Goal: Find specific page/section: Find specific page/section

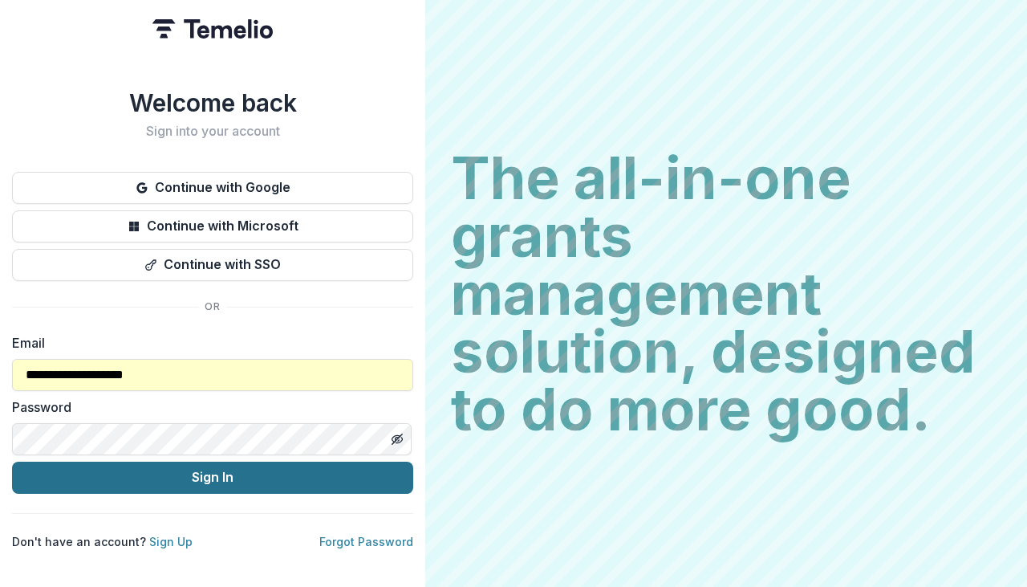
click at [166, 470] on button "Sign In" at bounding box center [212, 477] width 401 height 32
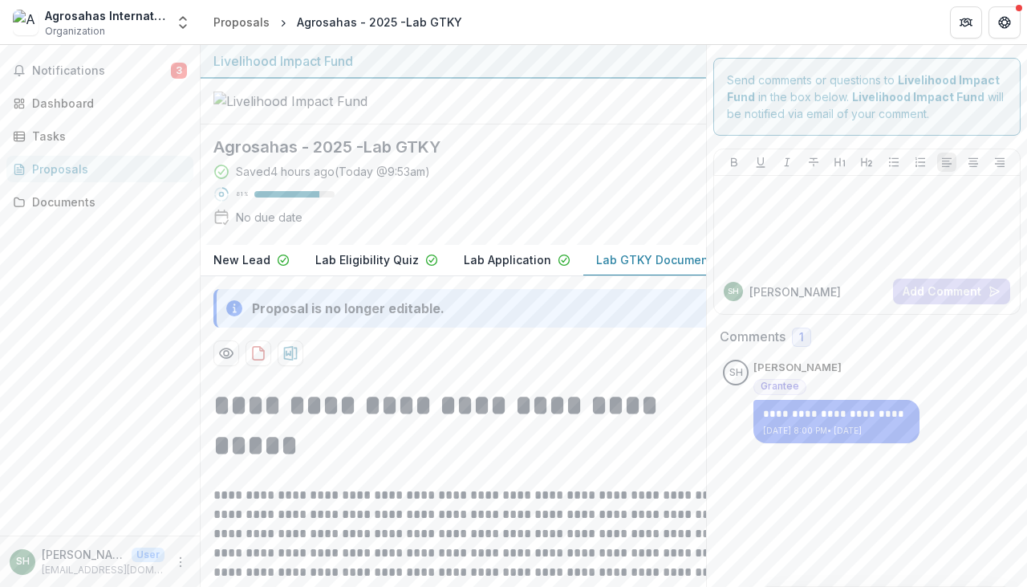
click at [627, 268] on p "Lab GTKY Document Request" at bounding box center [679, 259] width 166 height 17
click at [75, 200] on div "Documents" at bounding box center [106, 201] width 148 height 17
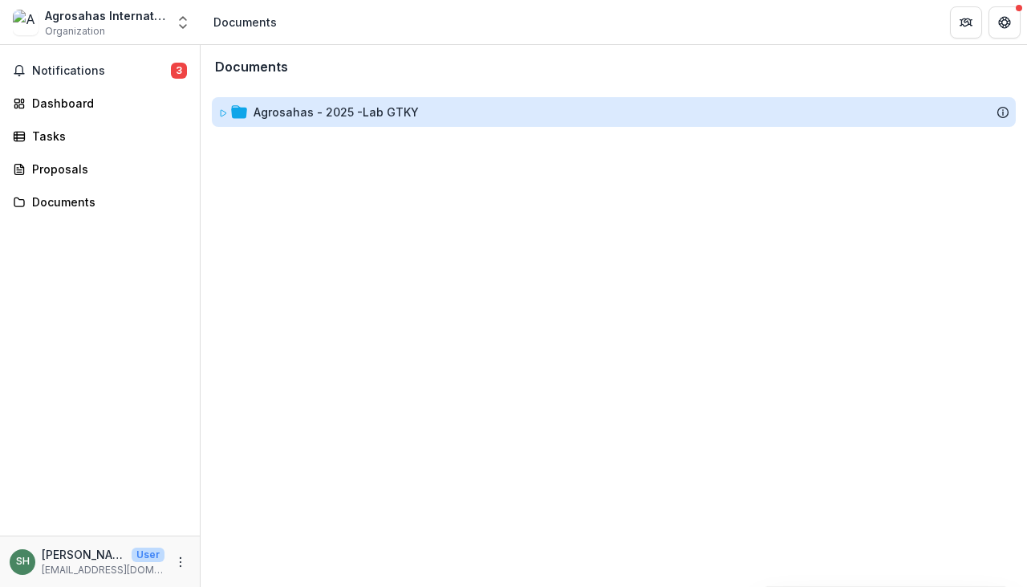
click at [223, 104] on span at bounding box center [223, 112] width 10 height 17
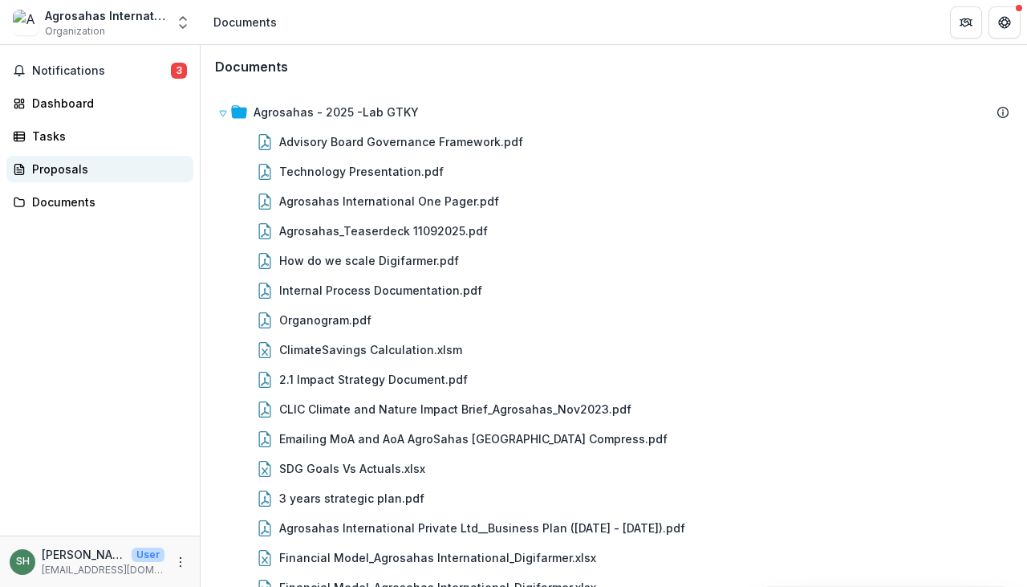
click at [98, 169] on div "Proposals" at bounding box center [106, 168] width 148 height 17
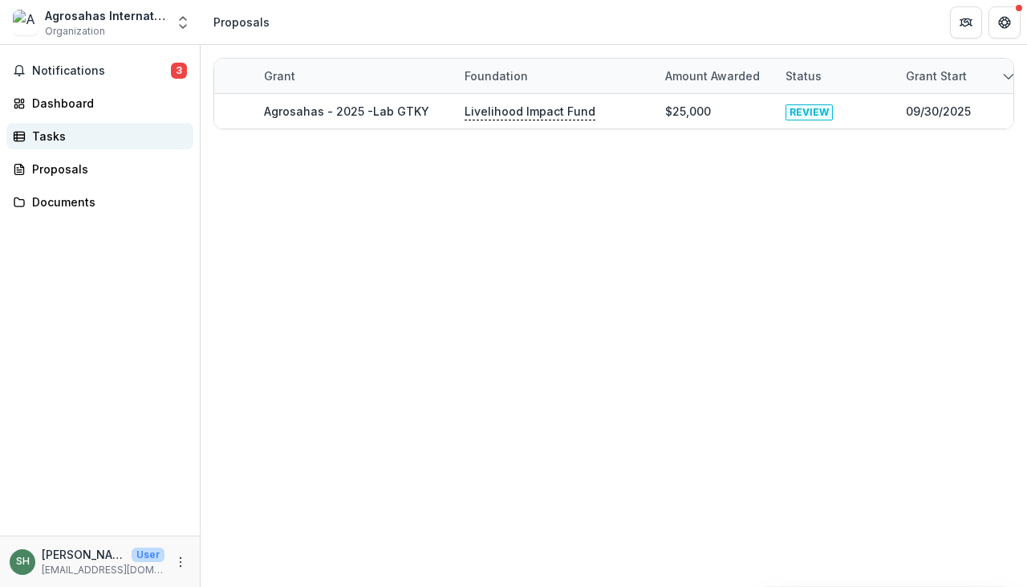
click at [51, 132] on div "Tasks" at bounding box center [106, 136] width 148 height 17
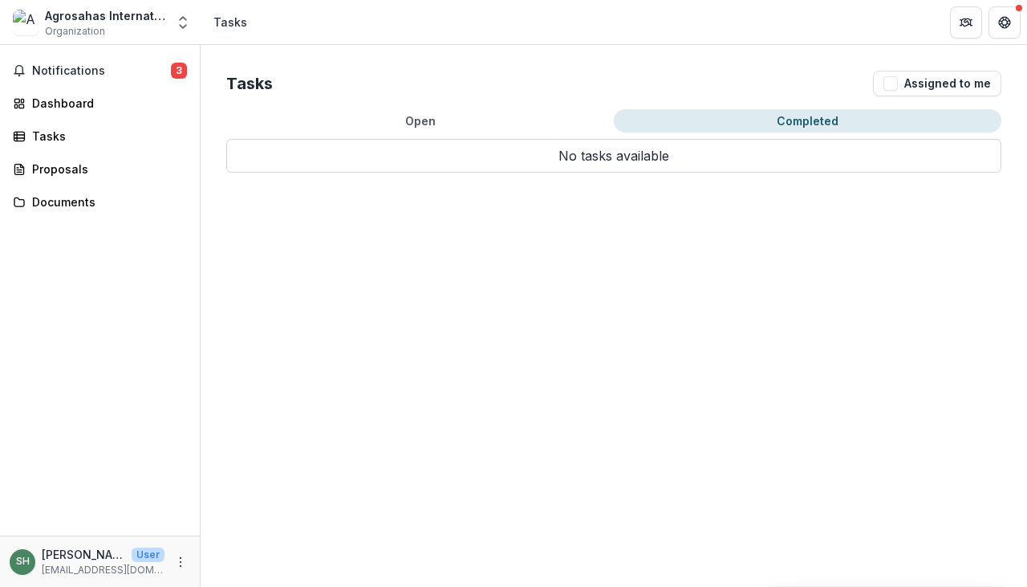
click at [774, 112] on button "Completed" at bounding box center [808, 120] width 388 height 23
